Goal: Information Seeking & Learning: Learn about a topic

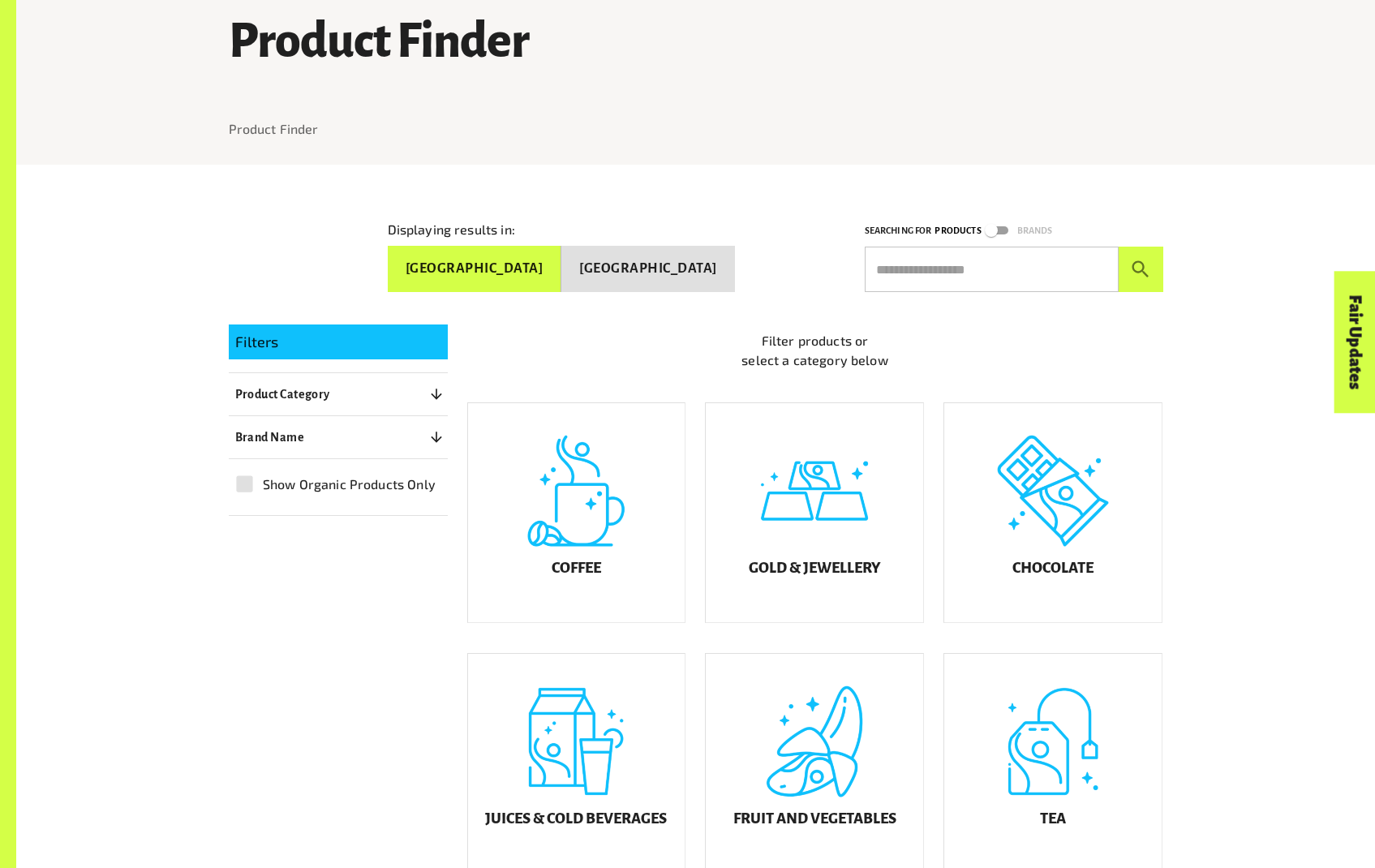
scroll to position [164, 0]
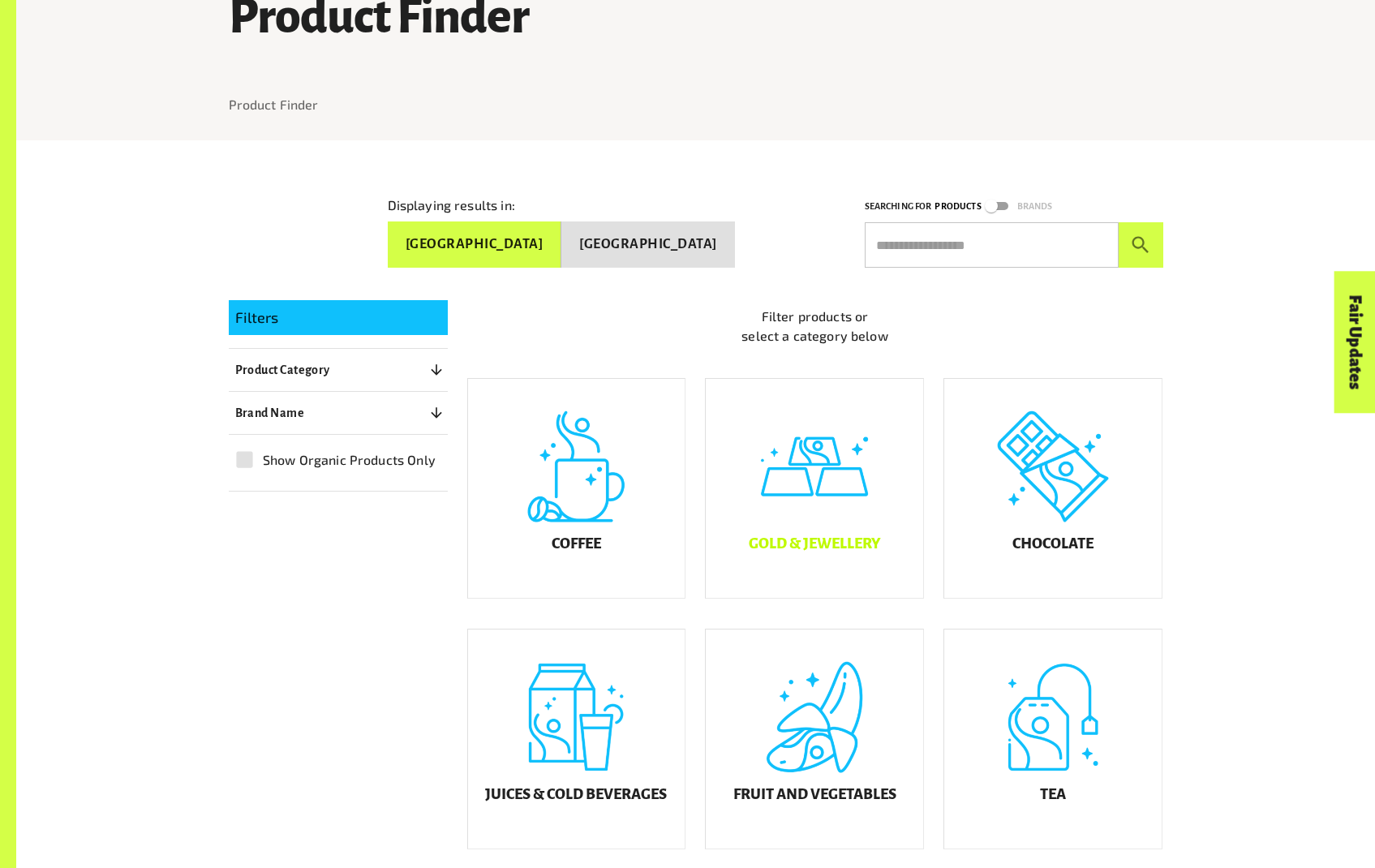
click at [789, 551] on h5 "Gold & Jewellery" at bounding box center [815, 543] width 132 height 16
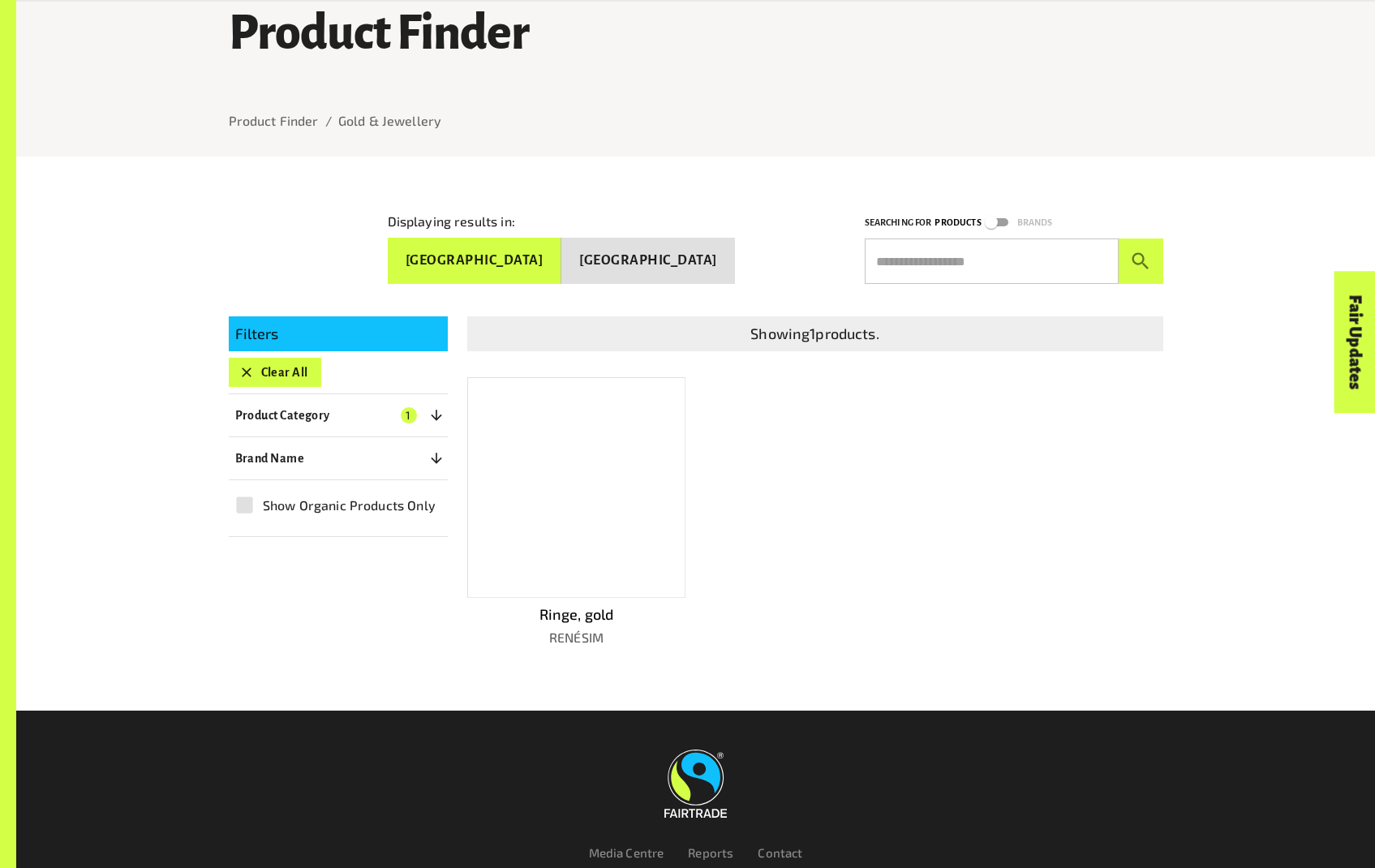
scroll to position [164, 0]
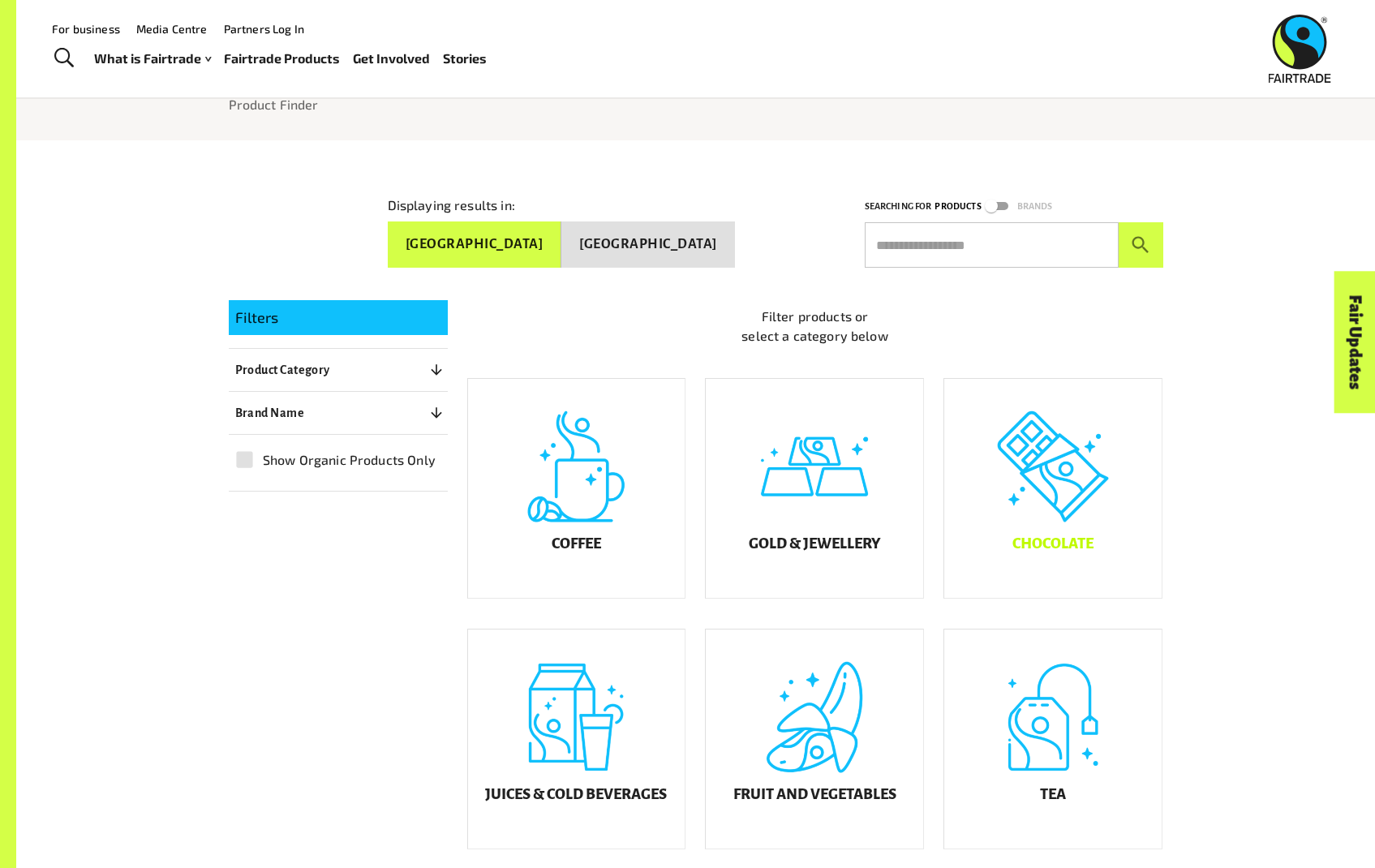
click at [1071, 530] on div "Chocolate" at bounding box center [1052, 488] width 217 height 219
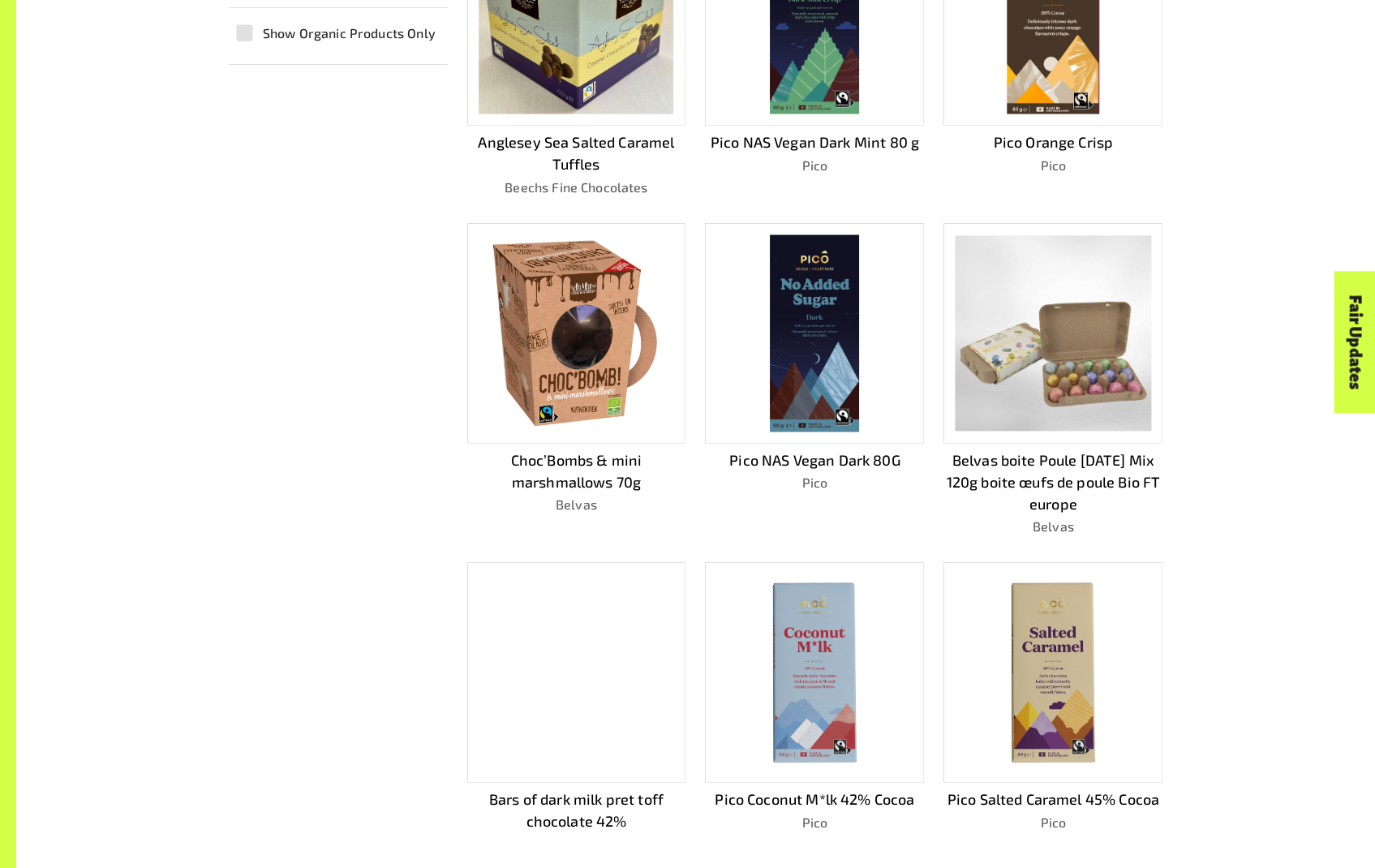
scroll to position [609, 0]
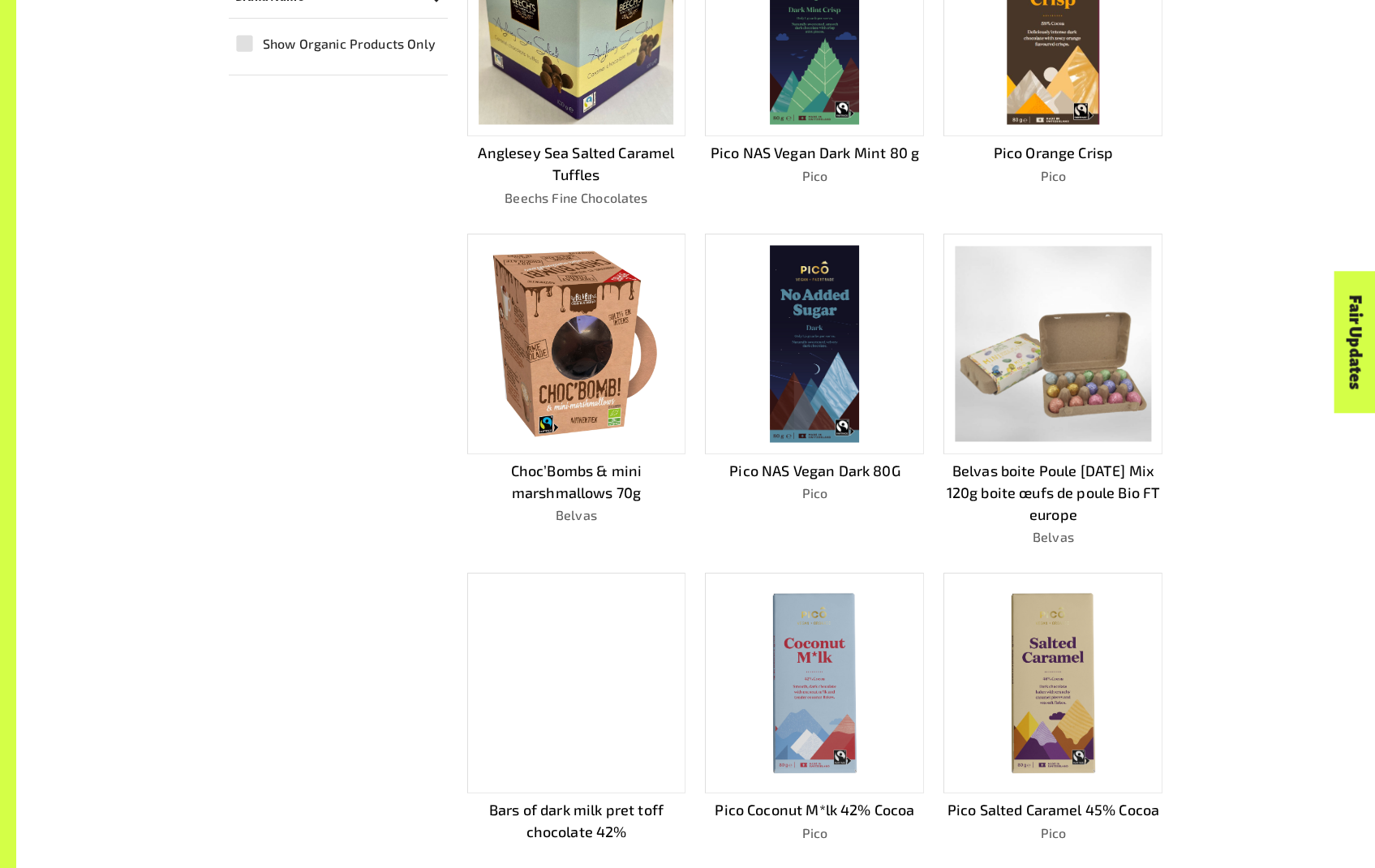
click at [563, 376] on img at bounding box center [577, 343] width 177 height 197
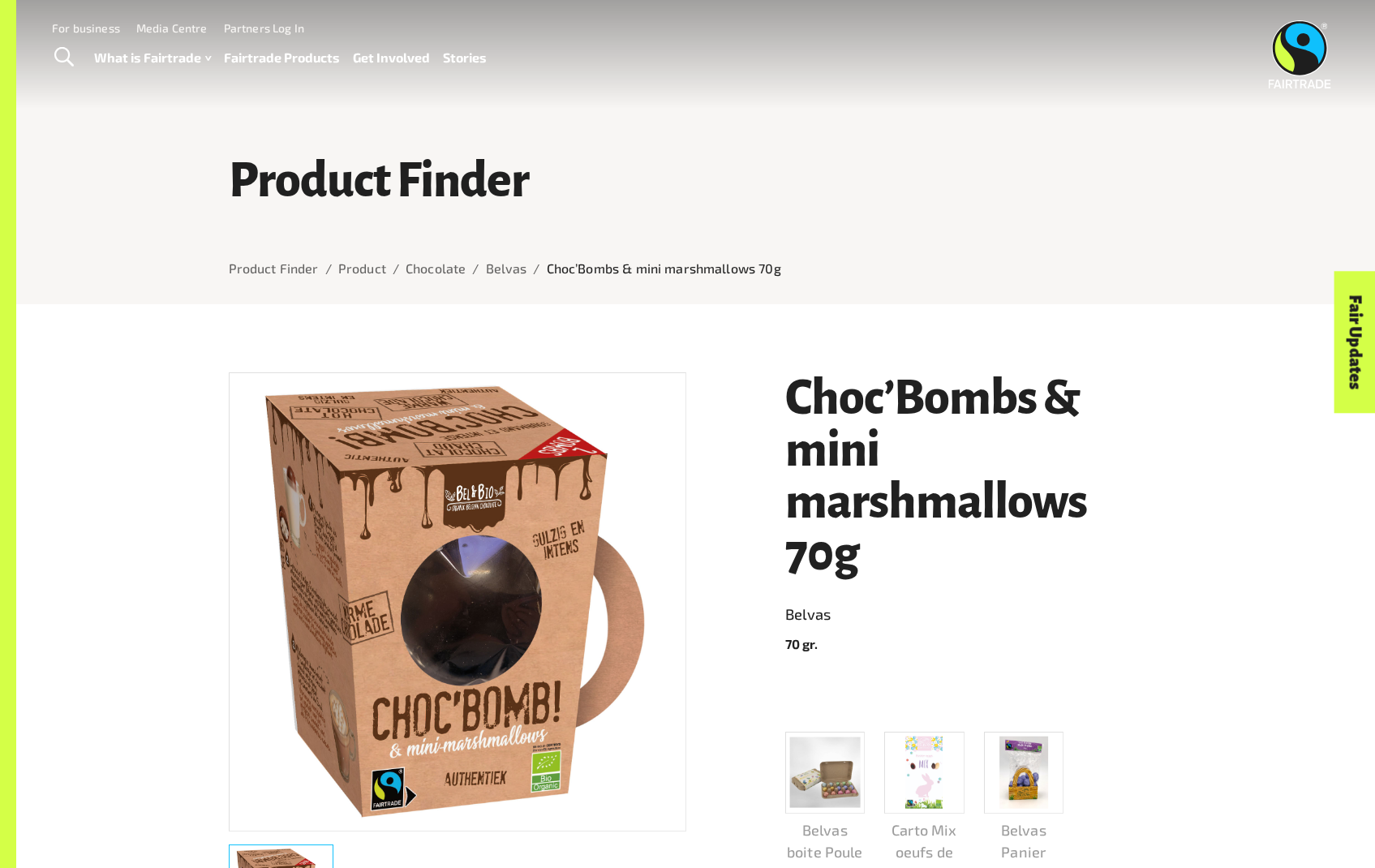
click at [65, 55] on span "Toggle Search" at bounding box center [64, 57] width 20 height 21
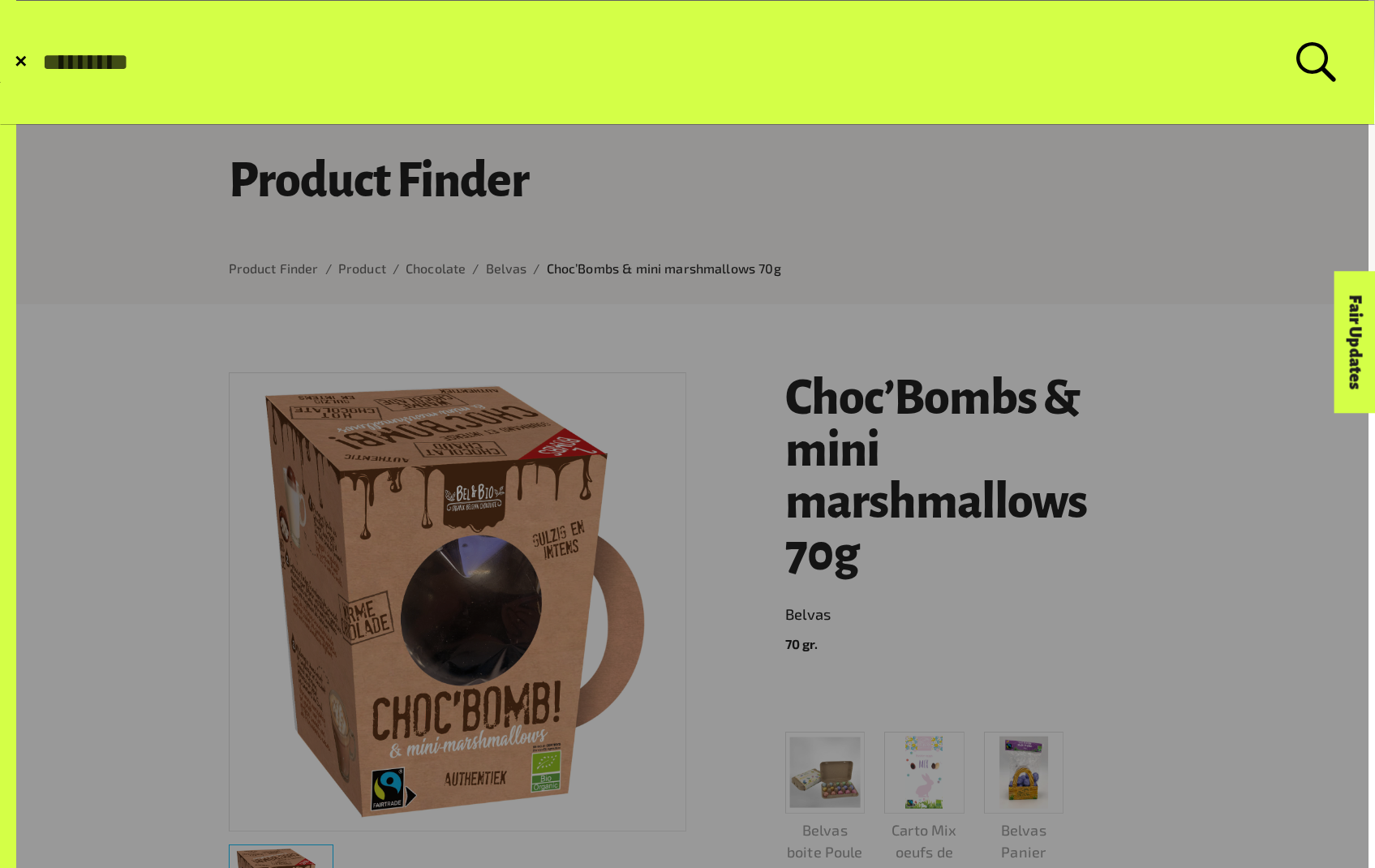
click at [226, 455] on link at bounding box center [684, 688] width 1368 height 1375
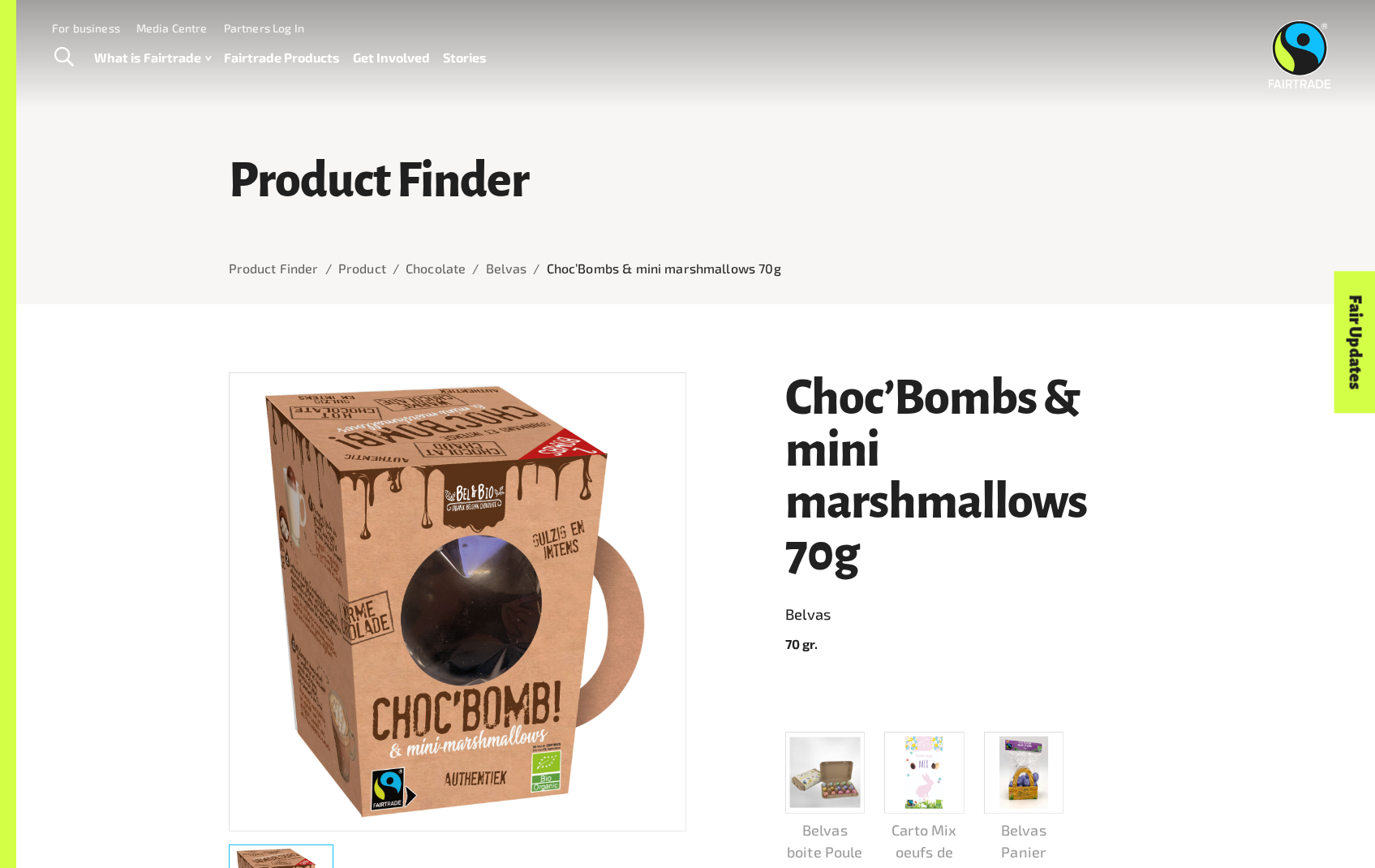
click at [319, 64] on link "Fairtrade Products" at bounding box center [281, 58] width 116 height 23
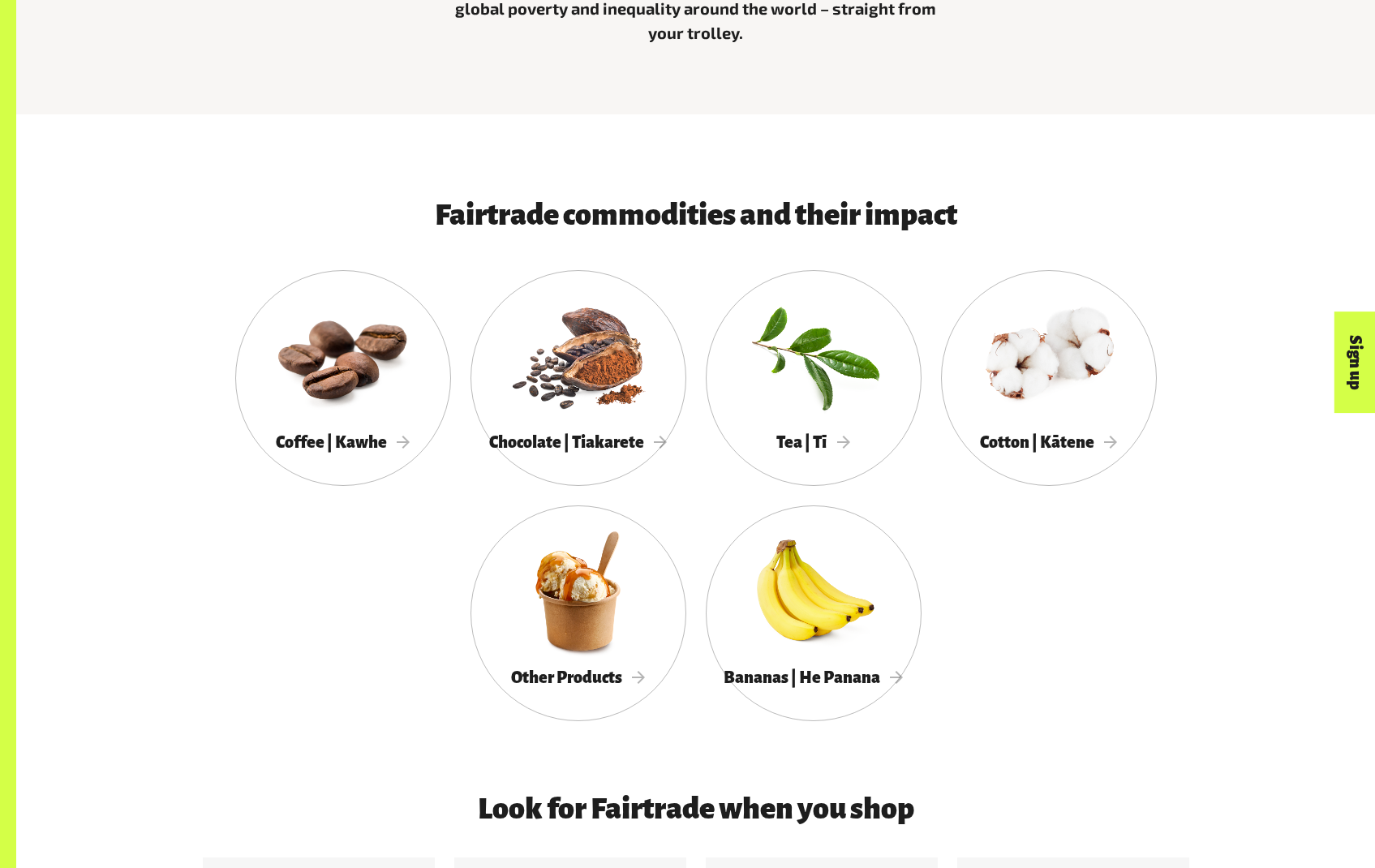
scroll to position [789, 0]
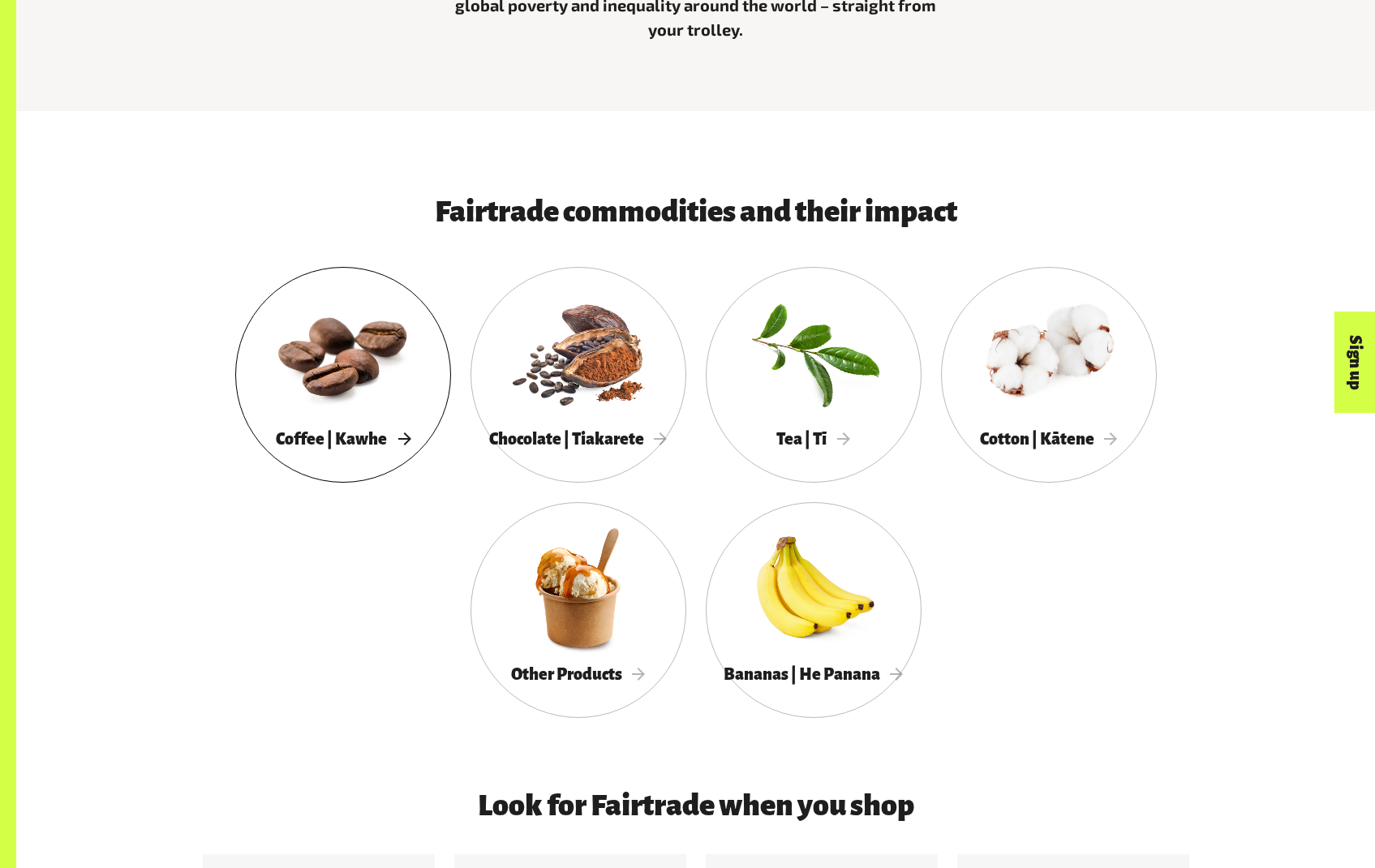
click at [426, 390] on div at bounding box center [343, 352] width 216 height 140
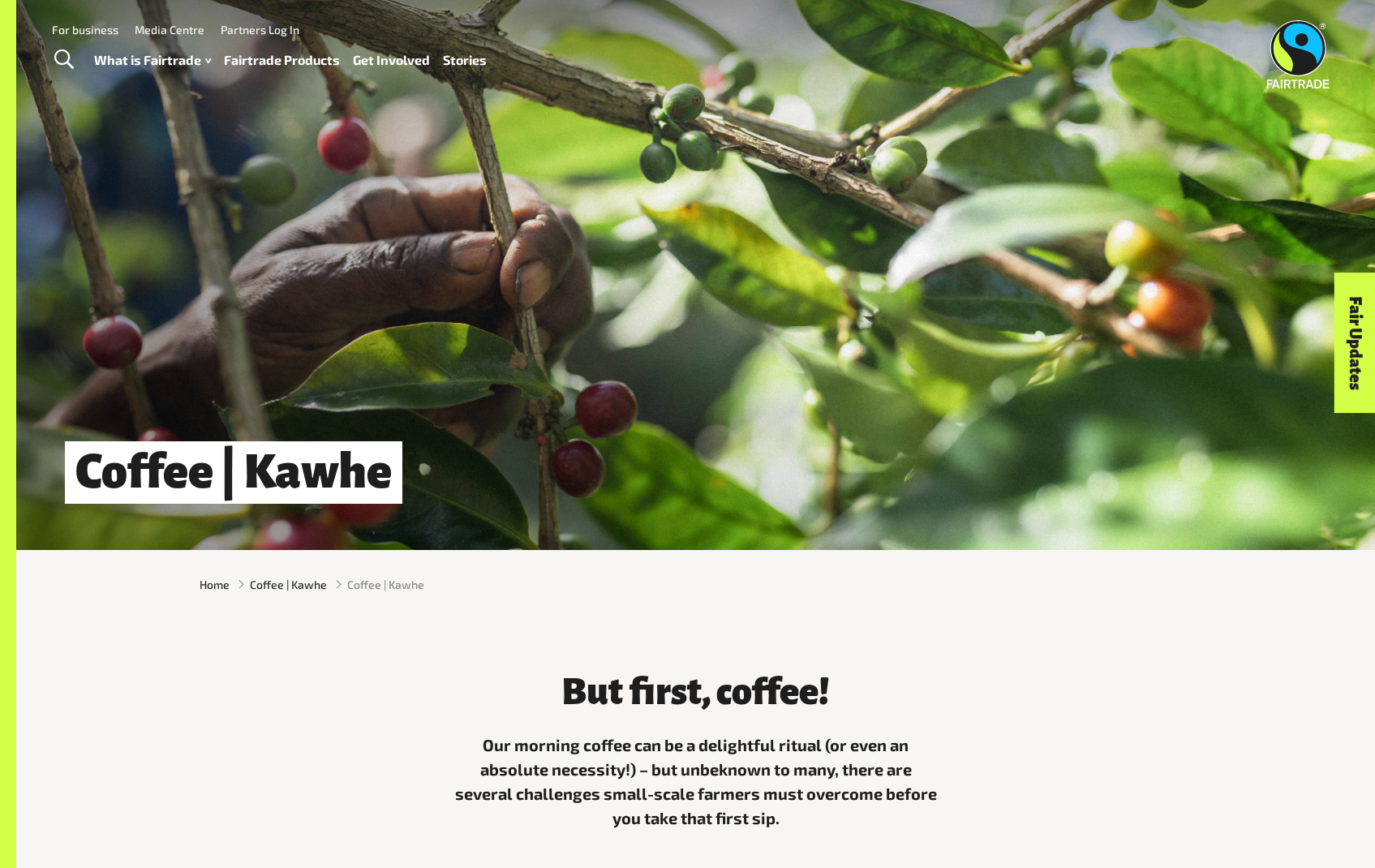
click at [284, 63] on link "Fairtrade Products" at bounding box center [281, 60] width 116 height 23
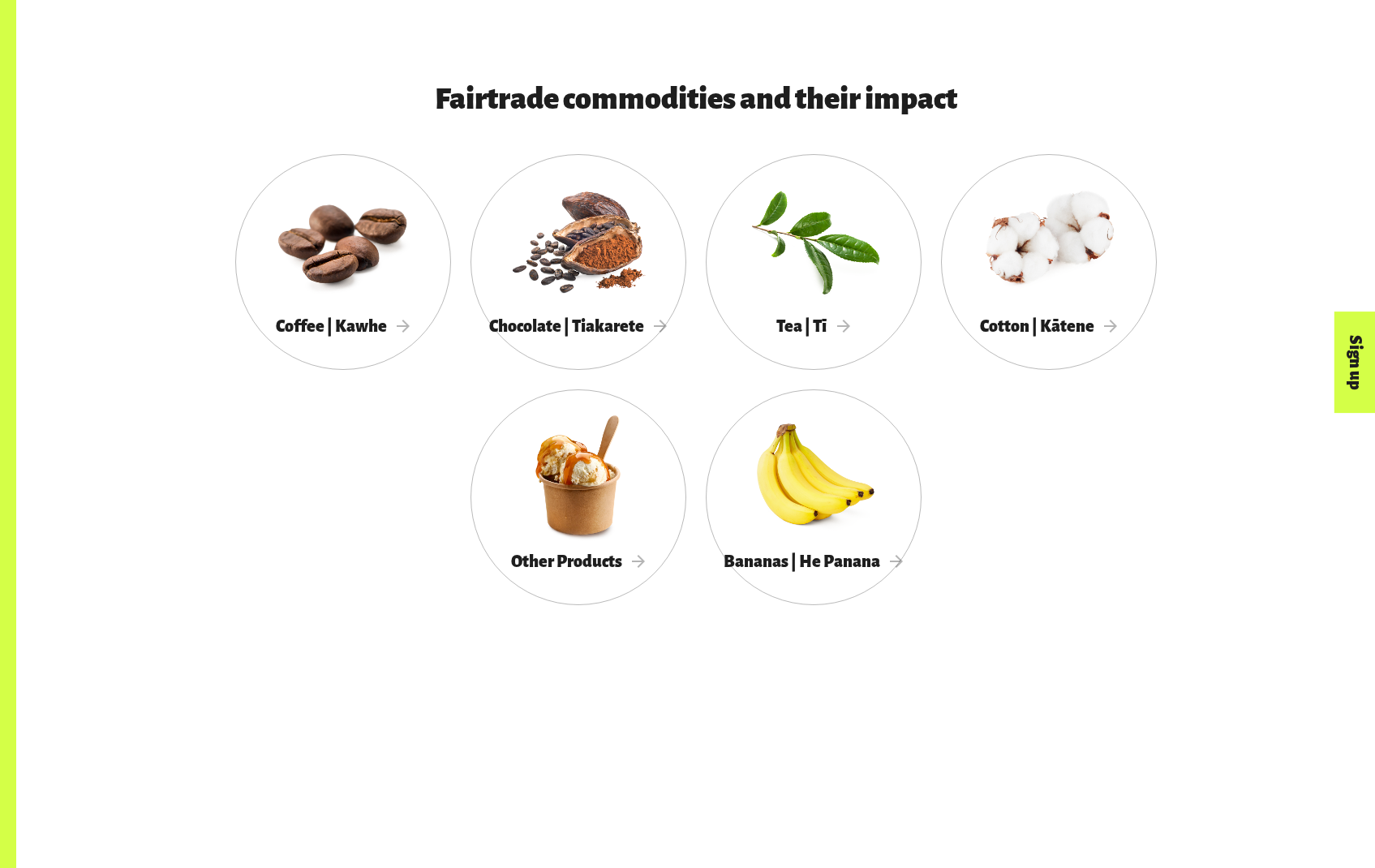
scroll to position [903, 0]
